Goal: Information Seeking & Learning: Find contact information

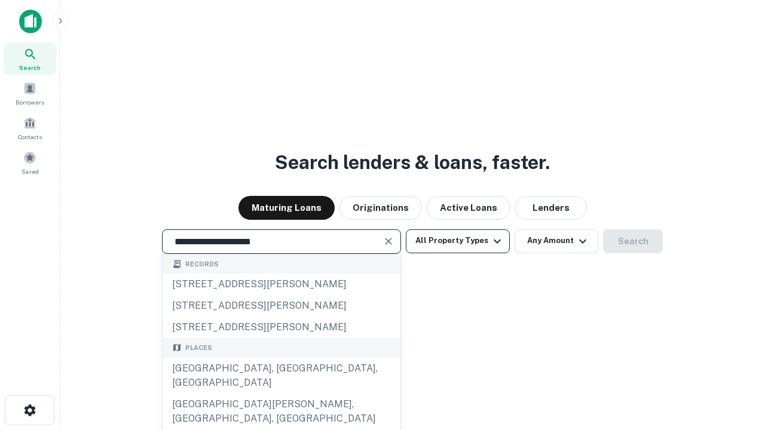
click at [281, 394] on div "Santa Monica, CA, USA" at bounding box center [281, 376] width 238 height 36
click at [458, 241] on button "All Property Types" at bounding box center [458, 241] width 104 height 24
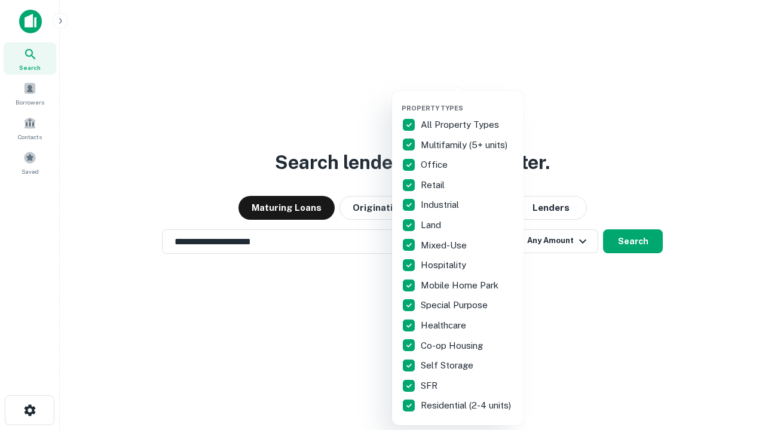
type input "**********"
click at [467, 100] on button "button" at bounding box center [466, 100] width 131 height 1
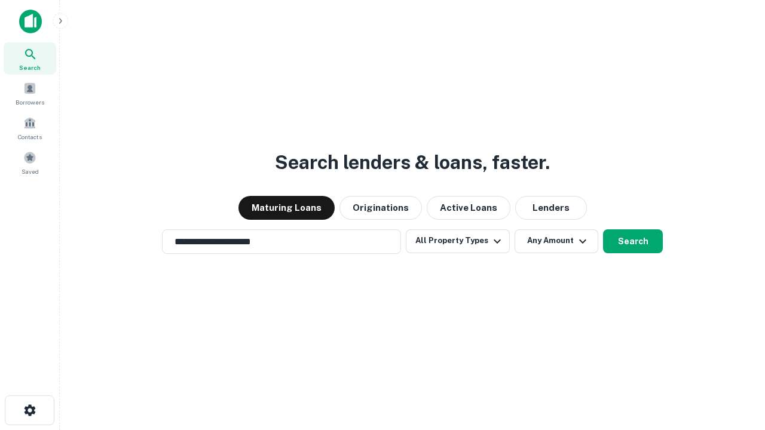
scroll to position [7, 144]
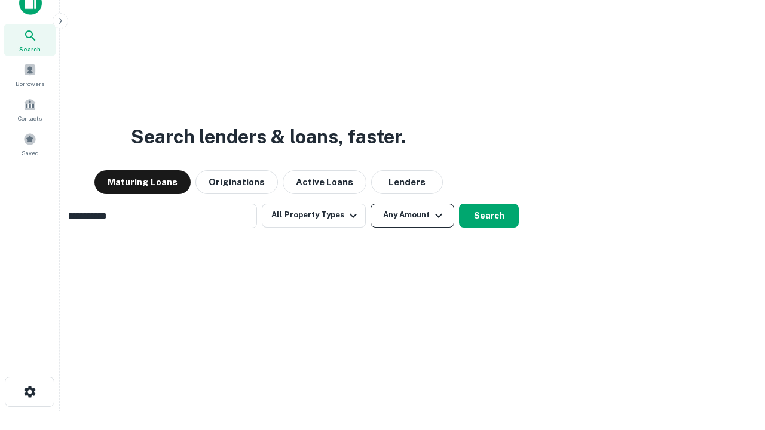
click at [370, 204] on button "Any Amount" at bounding box center [412, 216] width 84 height 24
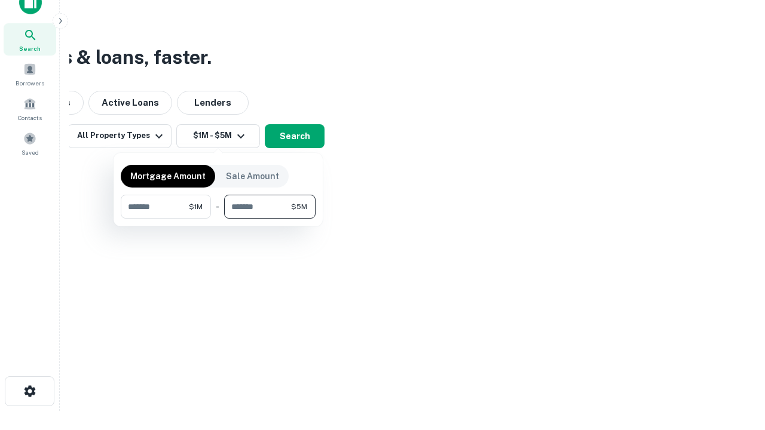
type input "*******"
click at [218, 219] on button "button" at bounding box center [218, 219] width 195 height 1
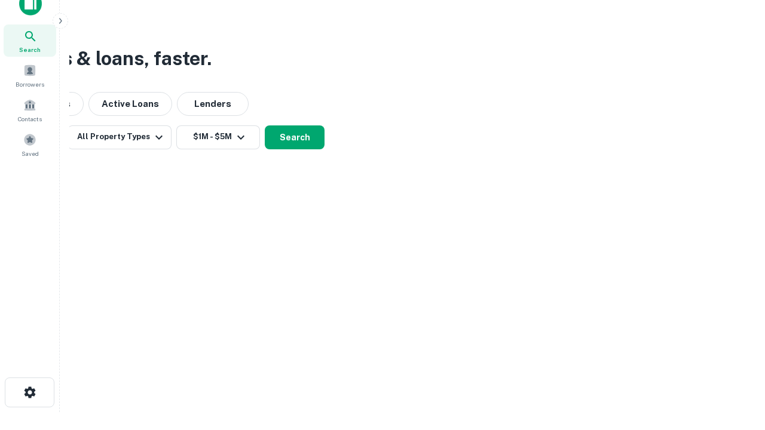
scroll to position [7, 220]
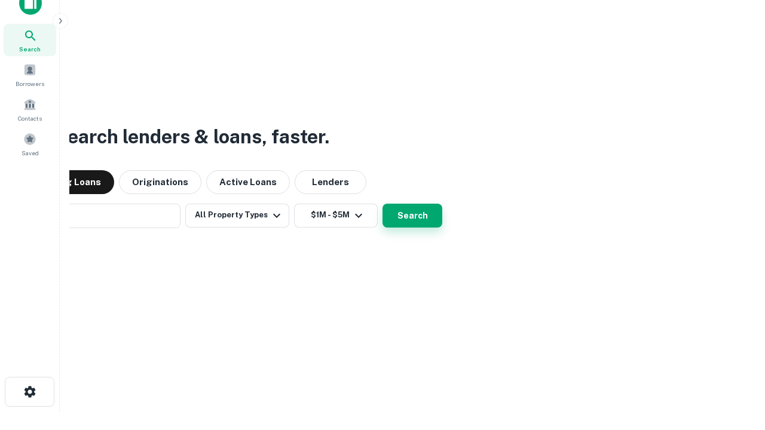
click at [382, 204] on button "Search" at bounding box center [412, 216] width 60 height 24
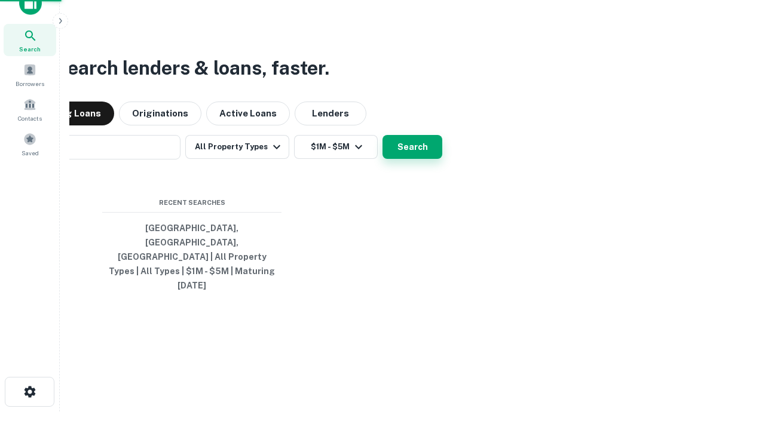
scroll to position [32, 338]
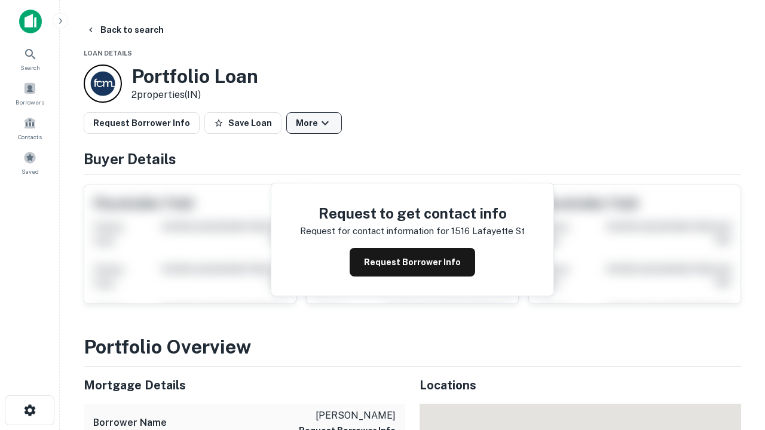
click at [314, 123] on button "More" at bounding box center [314, 123] width 56 height 22
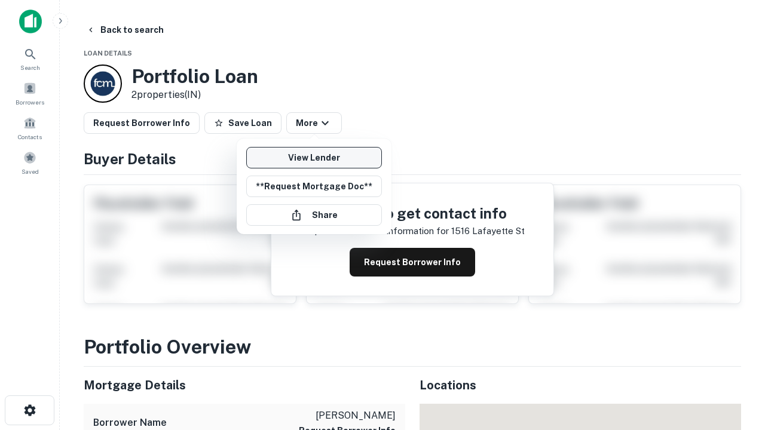
click at [314, 158] on link "View Lender" at bounding box center [314, 158] width 136 height 22
